Goal: Task Accomplishment & Management: Complete application form

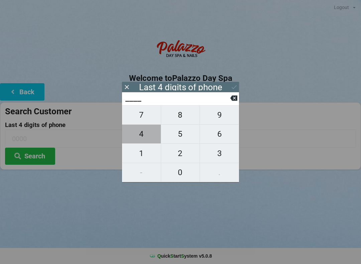
click at [146, 132] on span "4" at bounding box center [141, 134] width 39 height 14
type input "4___"
click at [182, 168] on span "0" at bounding box center [180, 172] width 39 height 14
type input "40__"
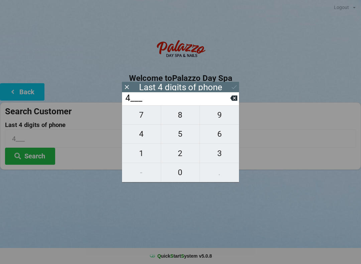
type input "40__"
click at [180, 167] on span "0" at bounding box center [180, 172] width 39 height 14
type input "400_"
click at [222, 150] on span "3" at bounding box center [219, 153] width 39 height 14
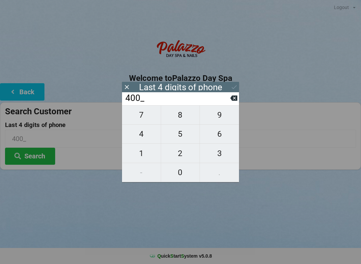
type input "4003"
click at [231, 86] on icon at bounding box center [233, 87] width 7 height 7
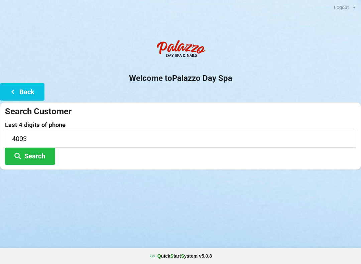
click at [25, 156] on button "Search" at bounding box center [30, 156] width 50 height 17
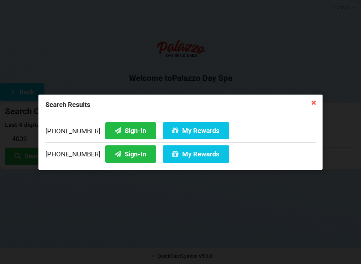
click at [115, 128] on button "Sign-In" at bounding box center [130, 130] width 51 height 17
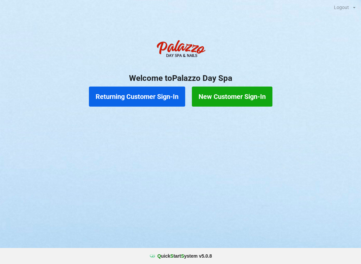
click at [234, 98] on button "New Customer Sign-In" at bounding box center [232, 97] width 81 height 20
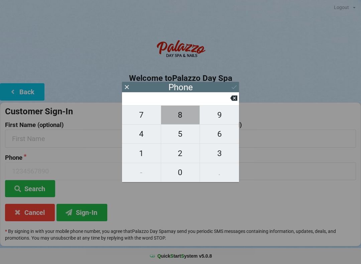
click at [185, 117] on span "8" at bounding box center [180, 115] width 39 height 14
type input "8"
click at [178, 135] on span "5" at bounding box center [180, 134] width 39 height 14
type input "85"
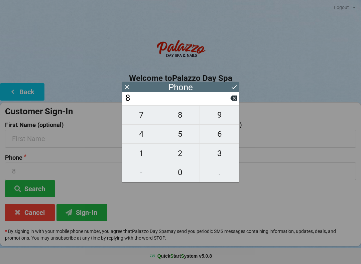
type input "85"
click at [221, 140] on span "6" at bounding box center [219, 134] width 39 height 14
type input "856"
click at [181, 157] on span "2" at bounding box center [180, 153] width 39 height 14
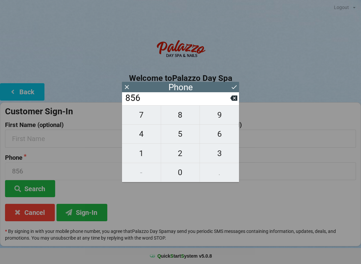
type input "8562"
click at [222, 158] on span "3" at bounding box center [219, 153] width 39 height 14
type input "85623"
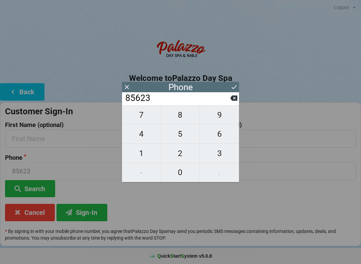
click at [225, 133] on span "6" at bounding box center [219, 134] width 39 height 14
type input "856236"
click at [178, 135] on span "5" at bounding box center [180, 134] width 39 height 14
type input "8562365"
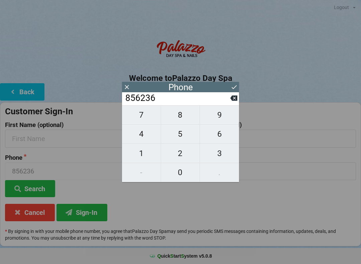
type input "8562365"
click at [178, 135] on span "5" at bounding box center [180, 134] width 39 height 14
type input "85623655"
click at [179, 135] on span "5" at bounding box center [180, 134] width 39 height 14
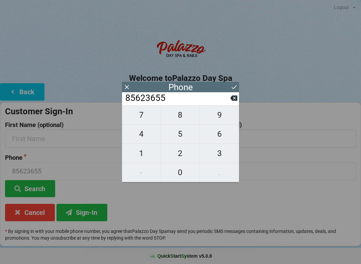
type input "856236555"
click at [148, 154] on span "1" at bounding box center [141, 153] width 39 height 14
type input "8562365551"
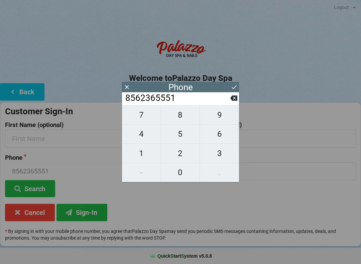
click at [233, 87] on icon at bounding box center [233, 87] width 7 height 7
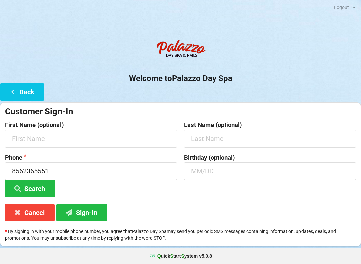
click at [23, 87] on button "Back" at bounding box center [22, 91] width 44 height 17
